Goal: Task Accomplishment & Management: Use online tool/utility

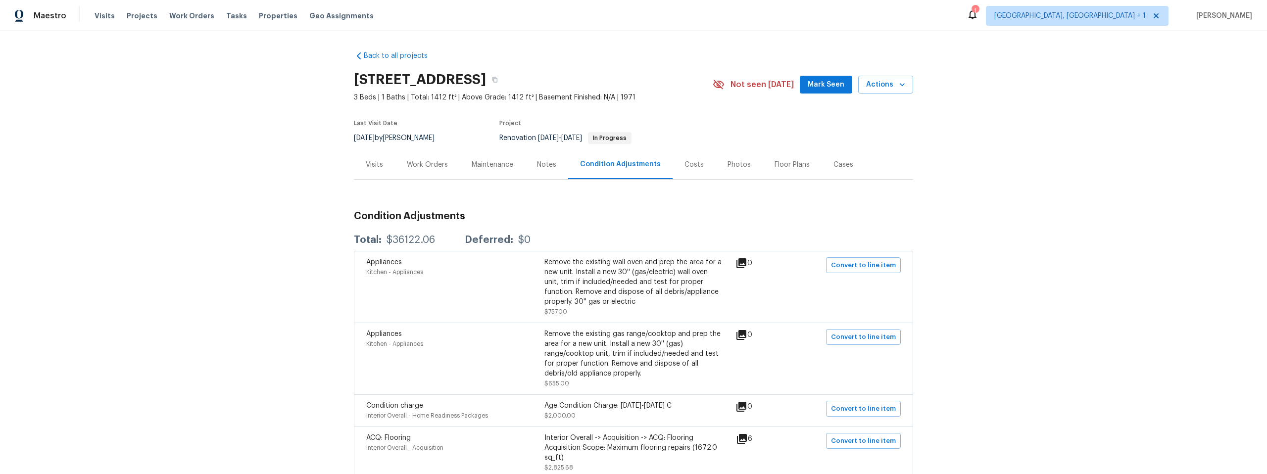
scroll to position [286, 0]
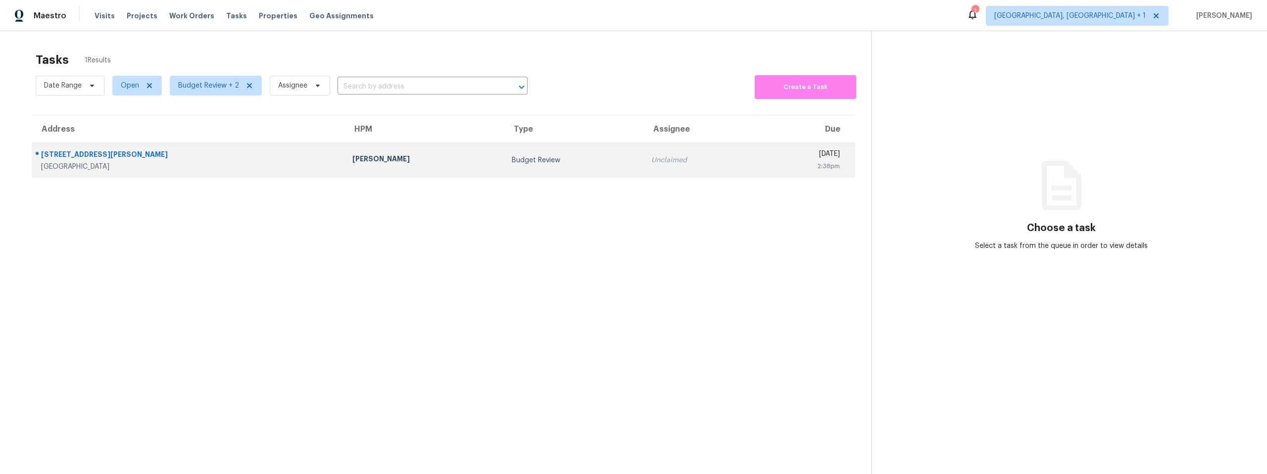
click at [352, 158] on div "Mark Cardenas" at bounding box center [424, 160] width 144 height 12
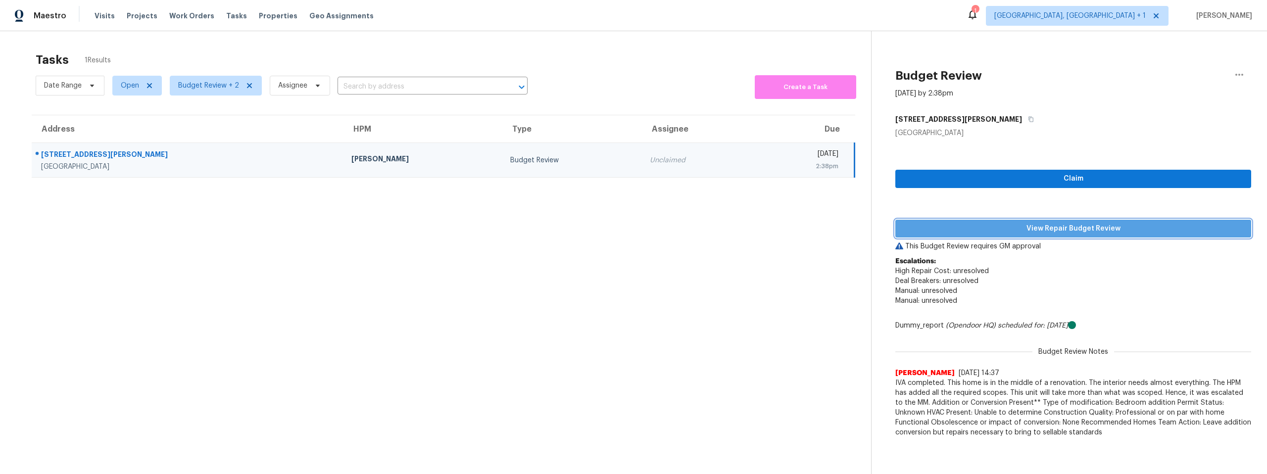
click at [1074, 228] on span "View Repair Budget Review" at bounding box center [1073, 229] width 340 height 12
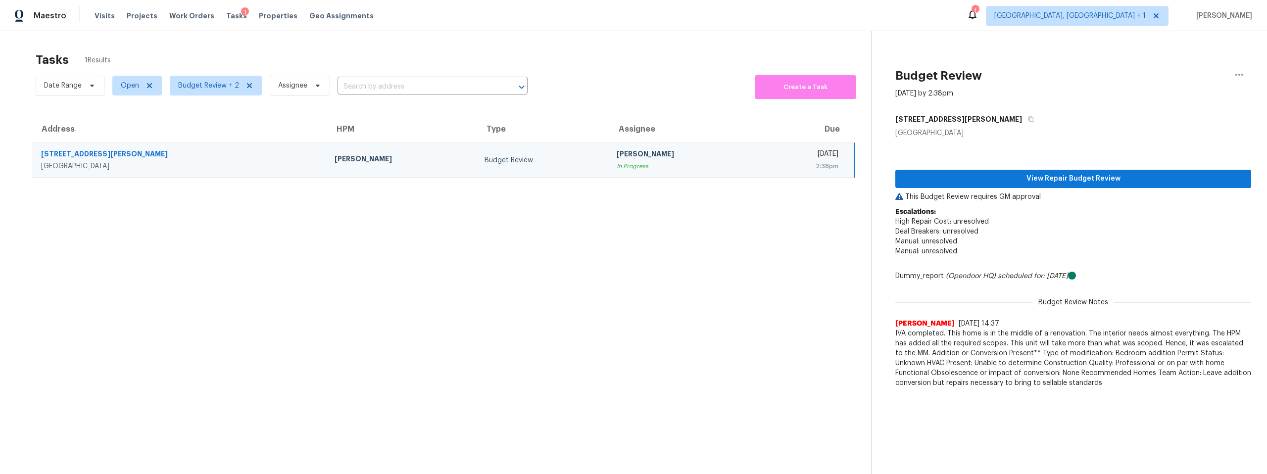
click at [118, 159] on div "2316 Britt St NE" at bounding box center [180, 155] width 278 height 12
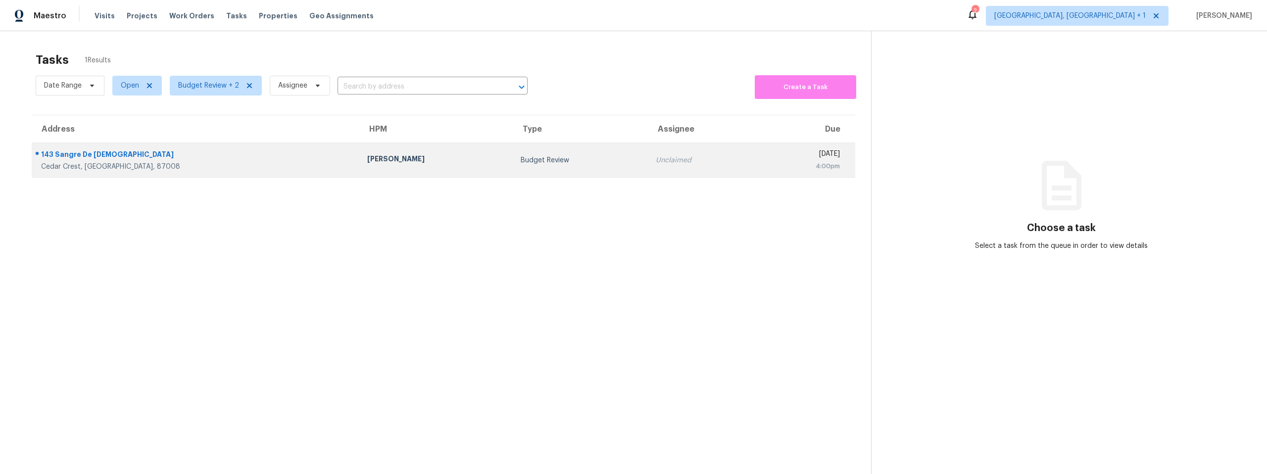
click at [216, 156] on div "143 Sangre De Cristo" at bounding box center [196, 155] width 310 height 12
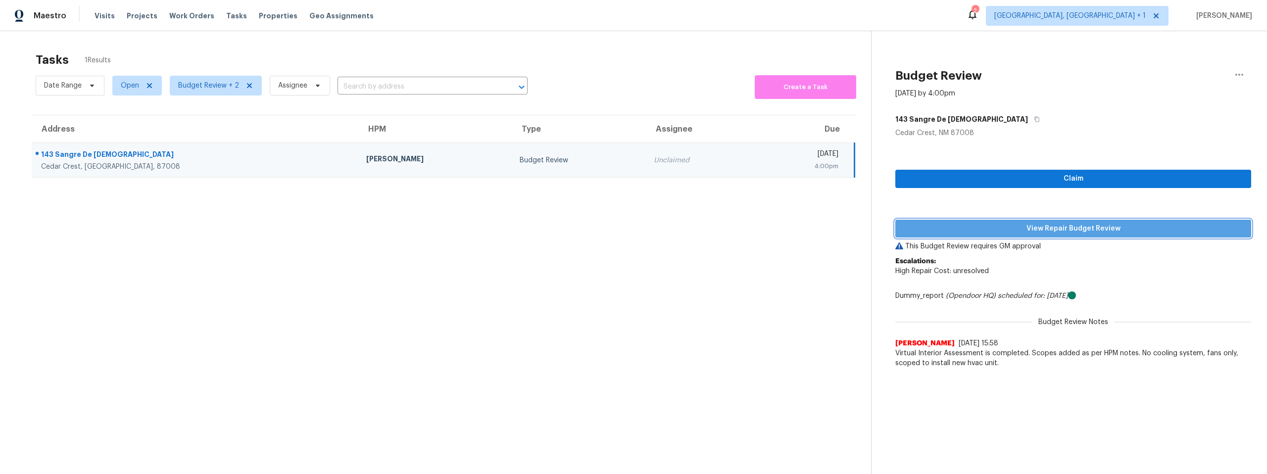
drag, startPoint x: 1036, startPoint y: 226, endPoint x: 870, endPoint y: 197, distance: 168.3
click at [1036, 226] on span "View Repair Budget Review" at bounding box center [1073, 229] width 340 height 12
